Goal: Task Accomplishment & Management: Manage account settings

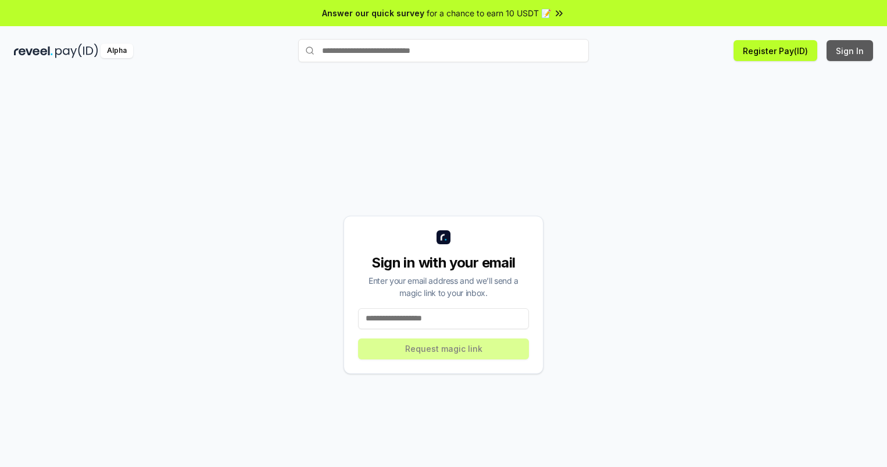
click at [851, 51] on button "Sign In" at bounding box center [850, 50] width 47 height 21
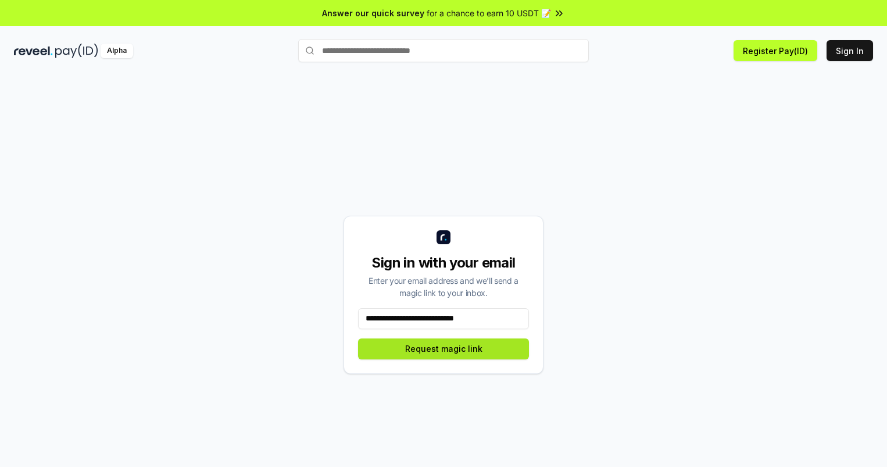
type input "**********"
click at [444, 348] on button "Request magic link" at bounding box center [443, 348] width 171 height 21
